Goal: Task Accomplishment & Management: Manage account settings

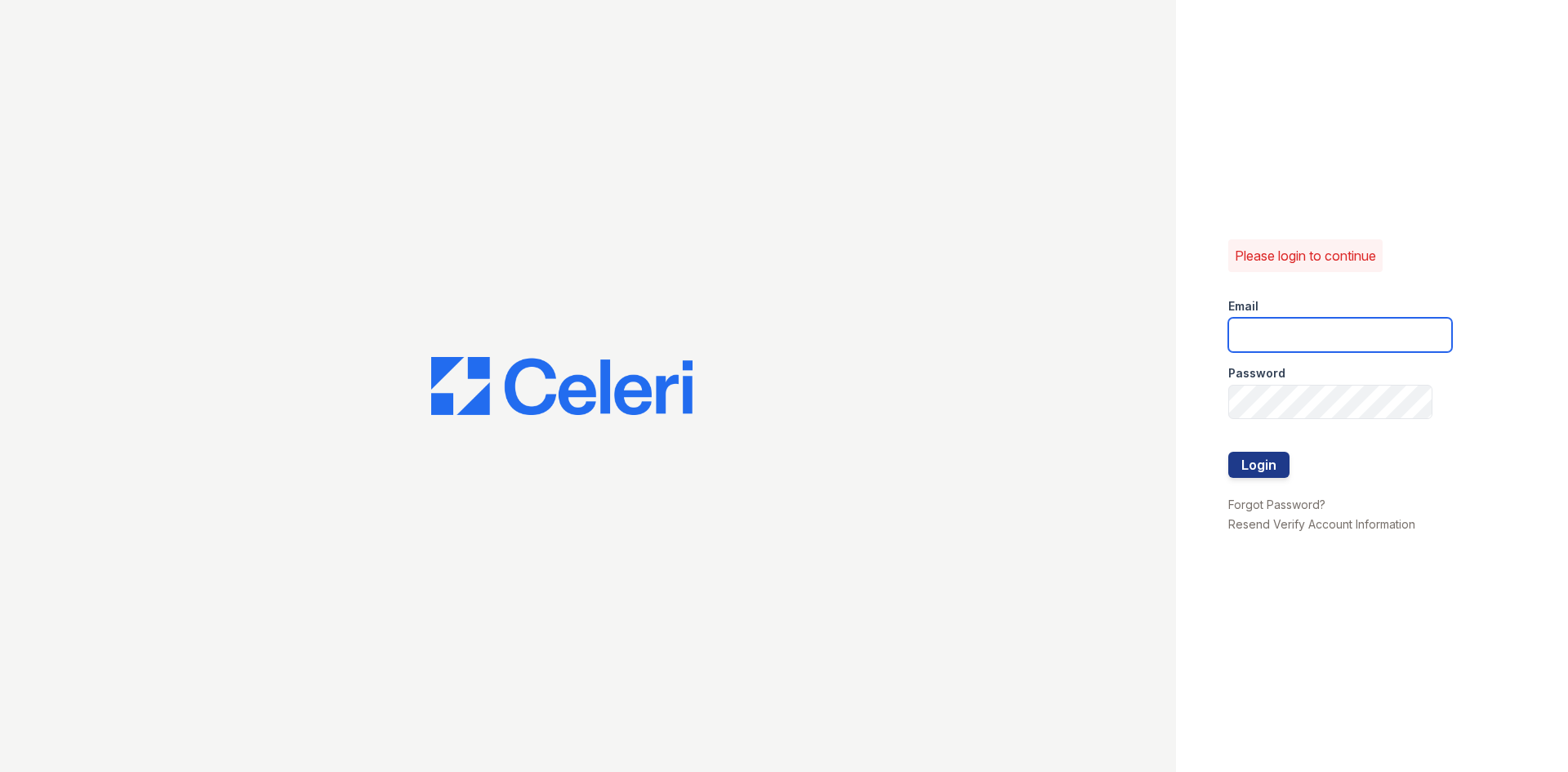
click at [1298, 337] on input "email" at bounding box center [1340, 334] width 224 height 34
type input "[EMAIL_ADDRESS][DOMAIN_NAME]"
click at [1310, 383] on div "Password" at bounding box center [1340, 368] width 224 height 32
click at [1255, 472] on button "Login" at bounding box center [1259, 465] width 61 height 26
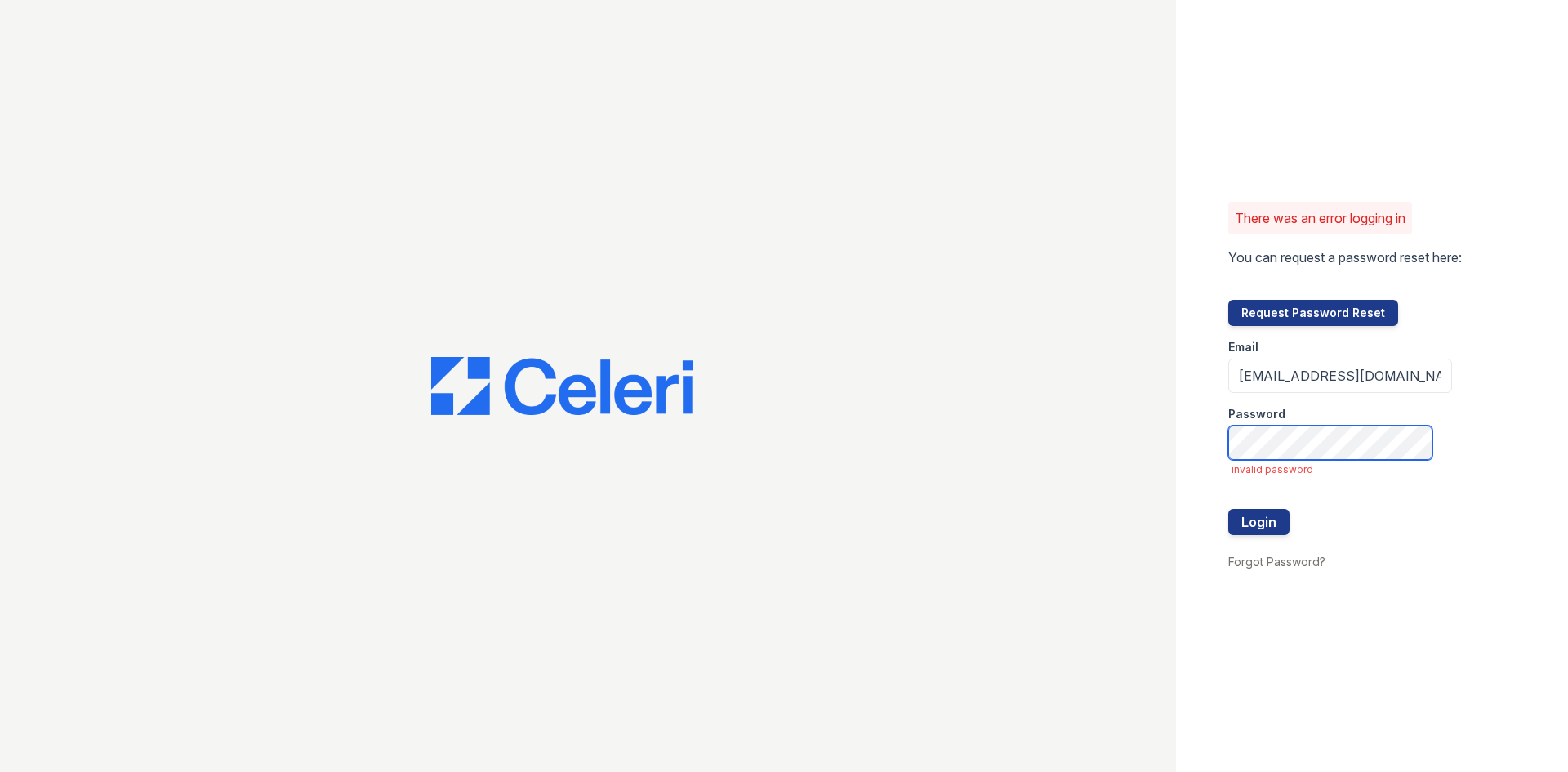
click at [1228, 509] on button "Login" at bounding box center [1259, 522] width 61 height 26
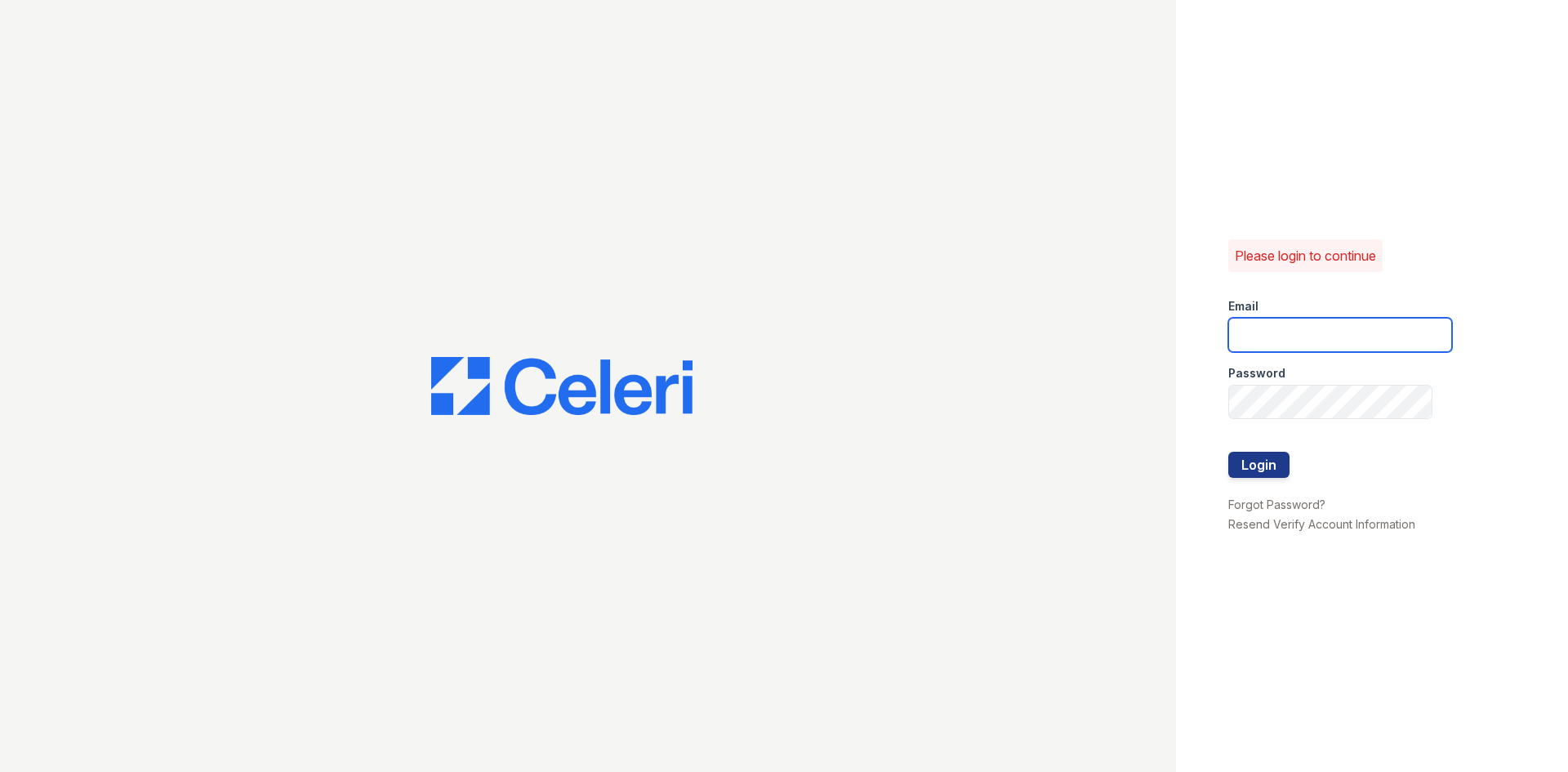
click at [1304, 330] on input "email" at bounding box center [1340, 334] width 224 height 34
type input "[EMAIL_ADDRESS][DOMAIN_NAME]"
click at [1228, 451] on button "Login" at bounding box center [1259, 465] width 61 height 26
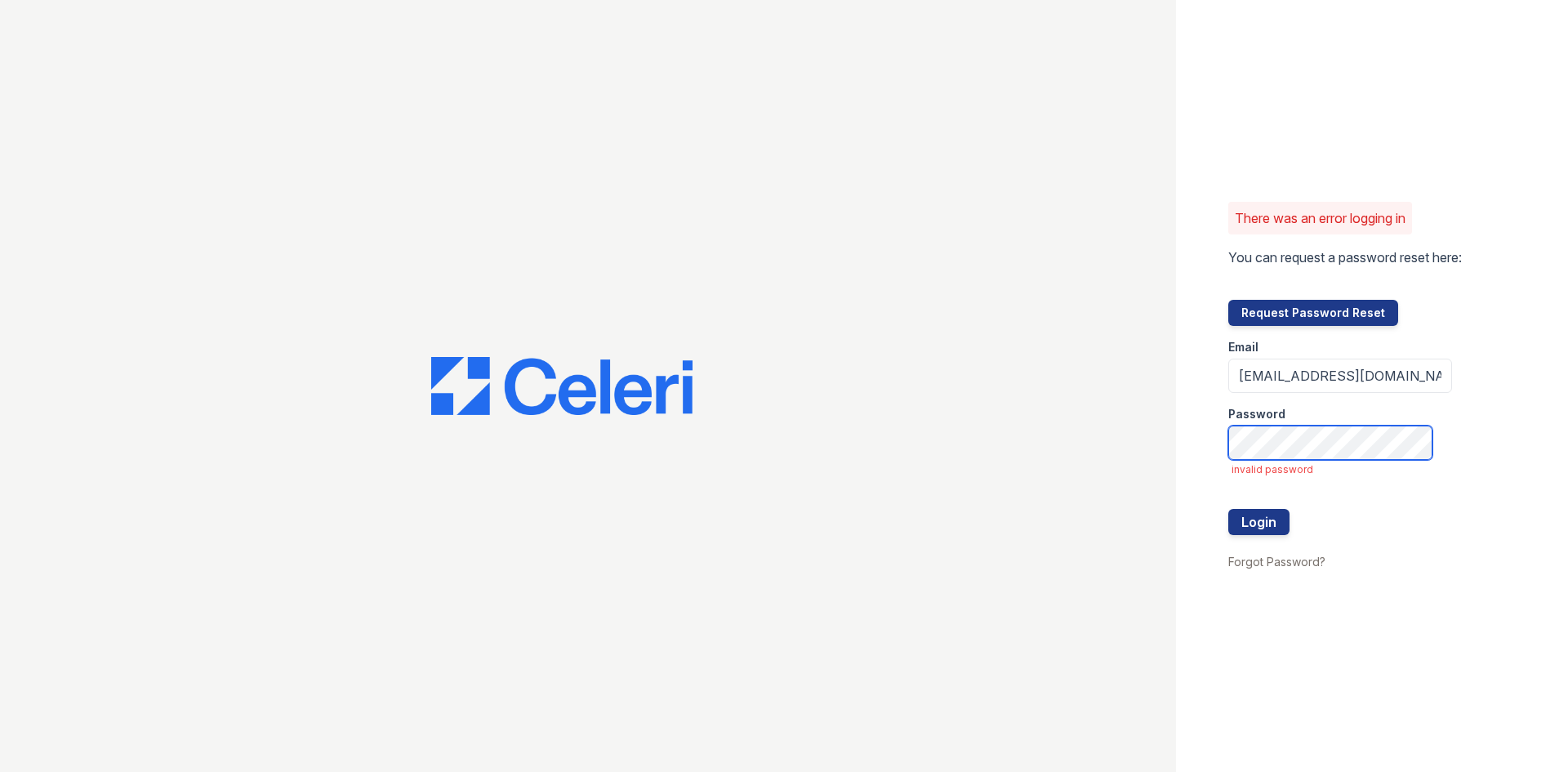
click at [1202, 457] on div "There was an error logging in You can request a password reset here: Request Pa…" at bounding box center [1372, 386] width 392 height 772
